Goal: Find contact information: Find contact information

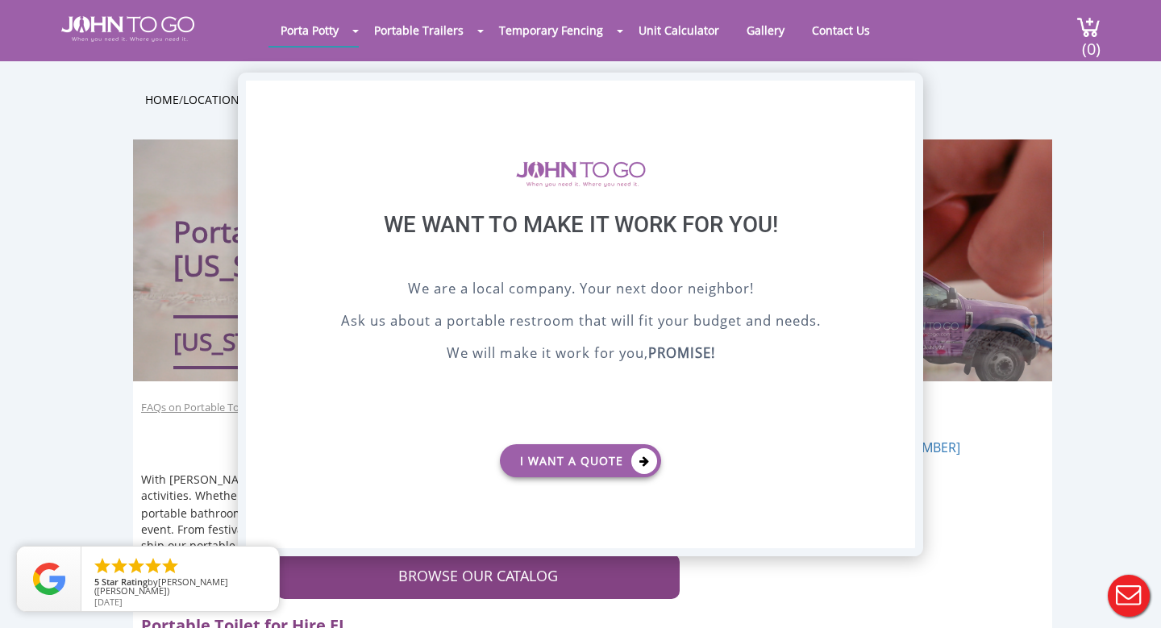
click at [902, 92] on div "X" at bounding box center [902, 94] width 25 height 27
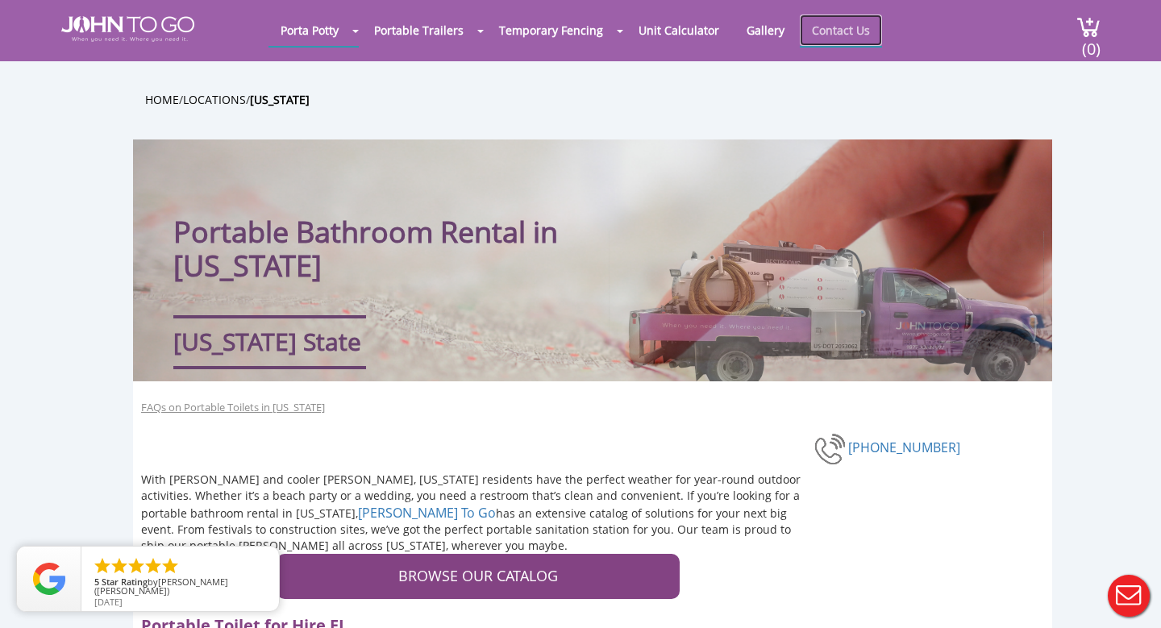
click at [828, 32] on link "Contact Us" at bounding box center [841, 30] width 82 height 31
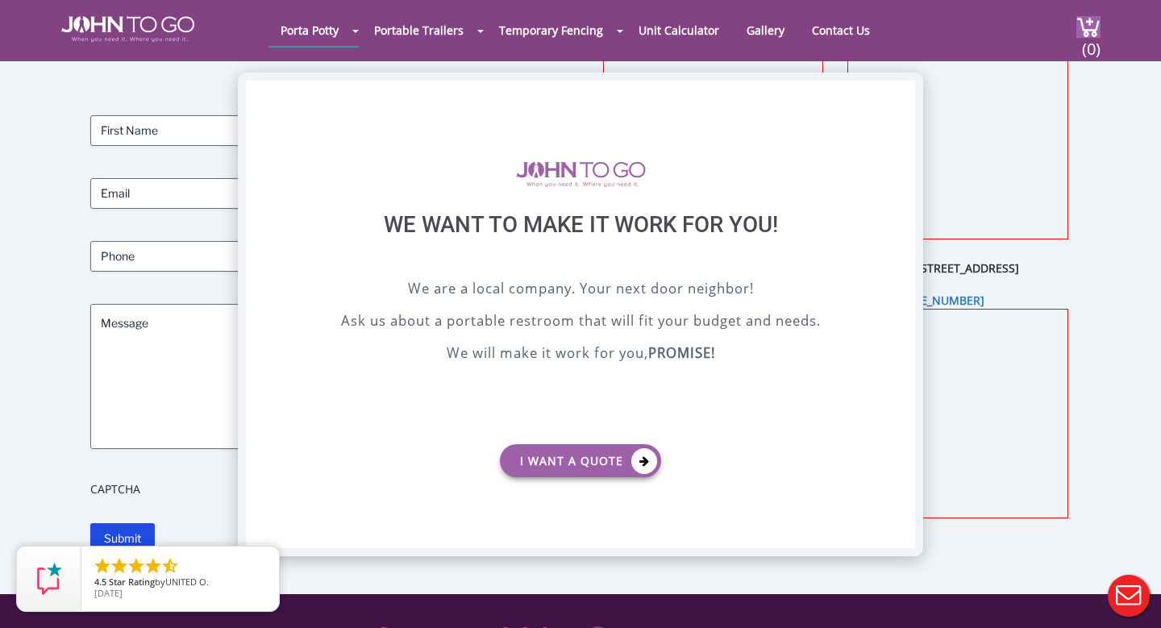
click at [904, 98] on div "X" at bounding box center [902, 94] width 25 height 27
